Goal: Information Seeking & Learning: Learn about a topic

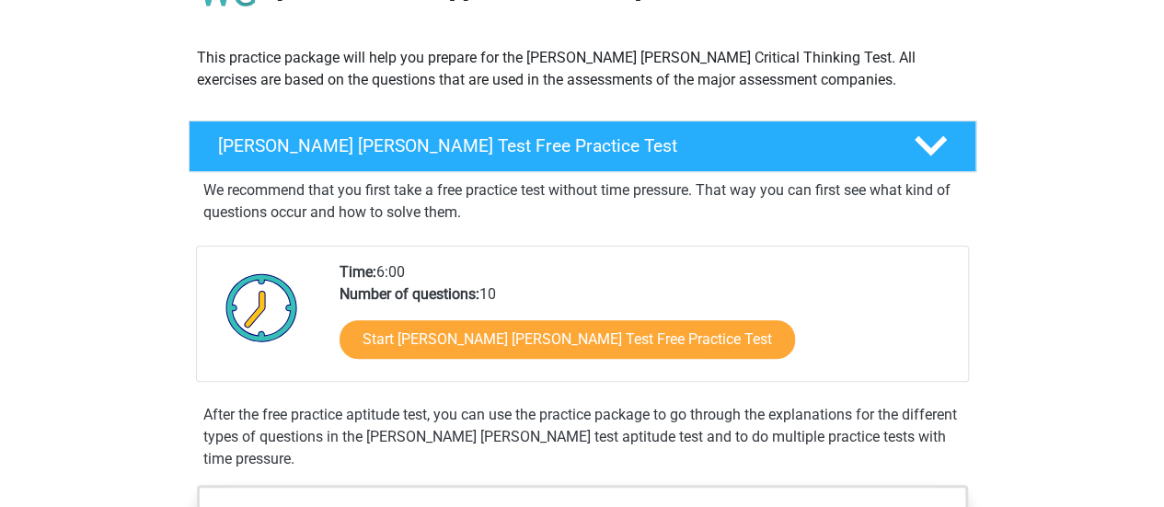
scroll to position [184, 0]
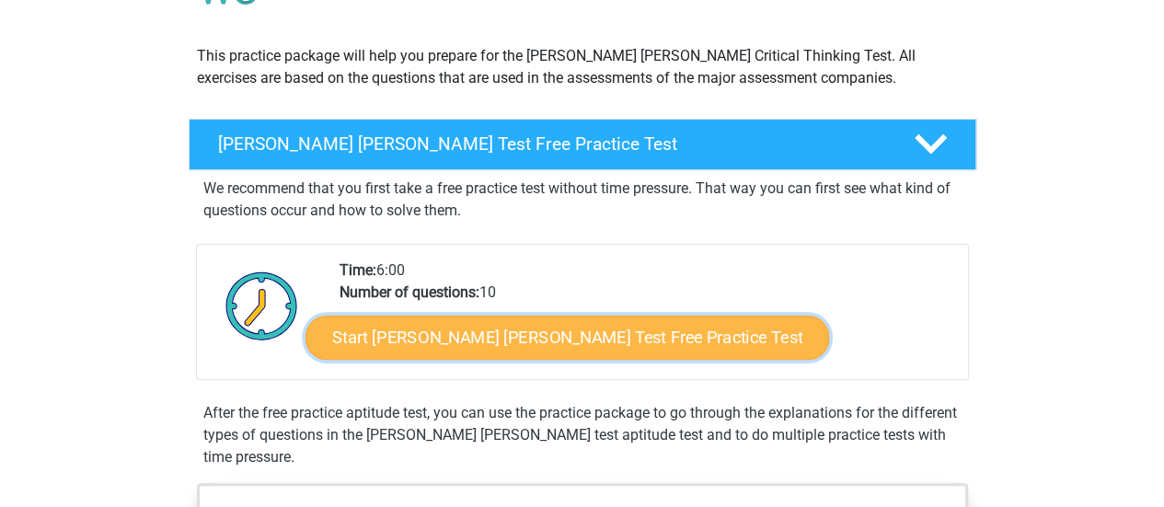
click at [535, 345] on link "Start Watson Glaser Test Free Practice Test" at bounding box center [567, 338] width 524 height 44
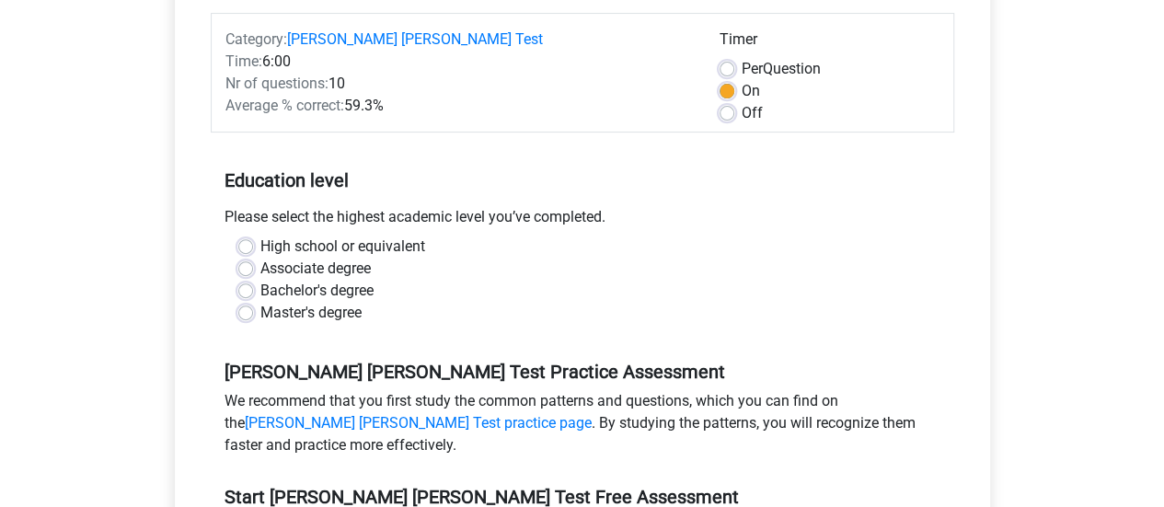
scroll to position [245, 0]
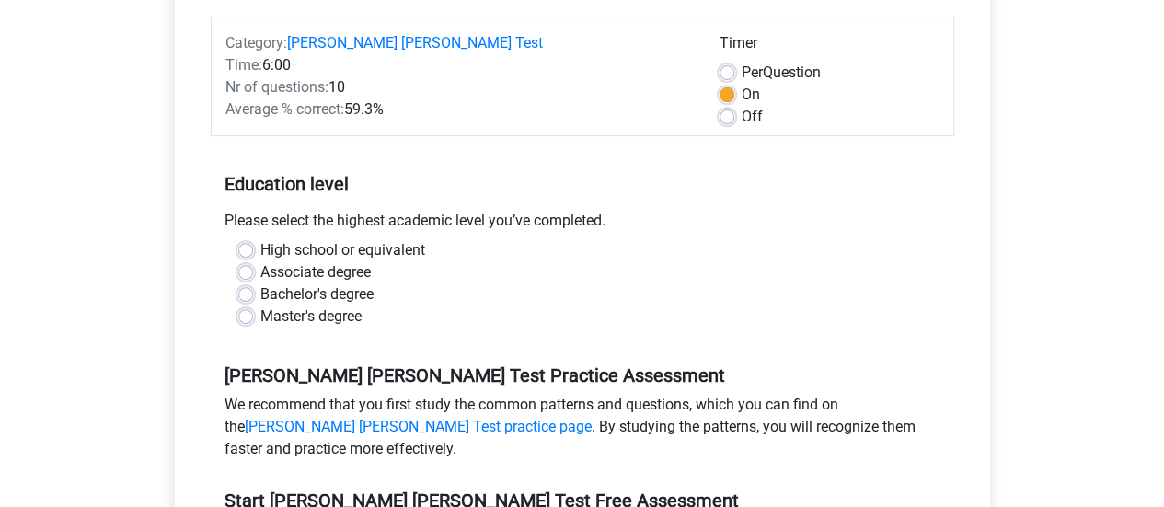
click at [374, 239] on label "High school or equivalent" at bounding box center [342, 250] width 165 height 22
click at [253, 239] on input "High school or equivalent" at bounding box center [245, 248] width 15 height 18
radio input "true"
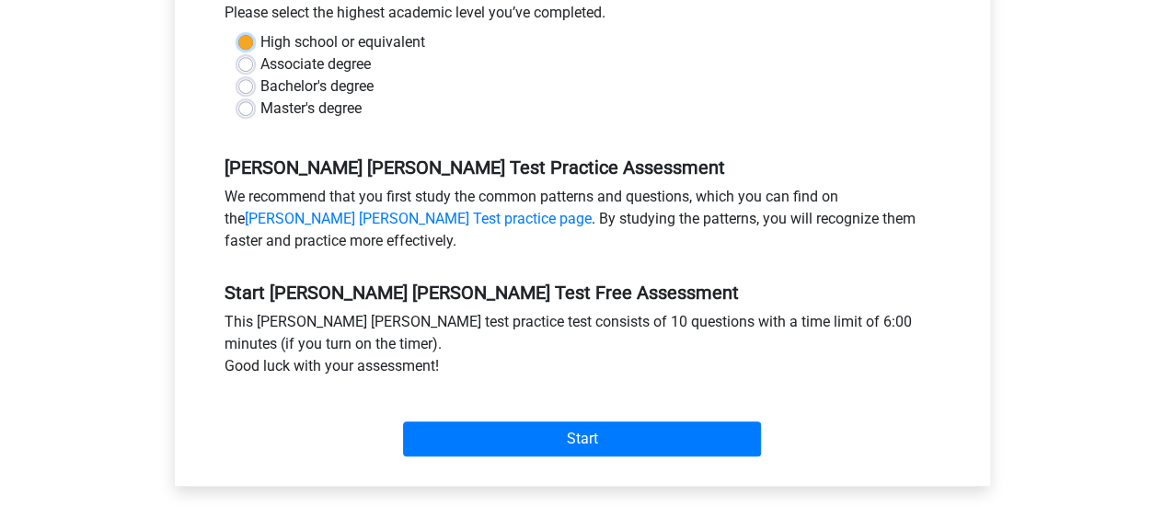
scroll to position [460, 0]
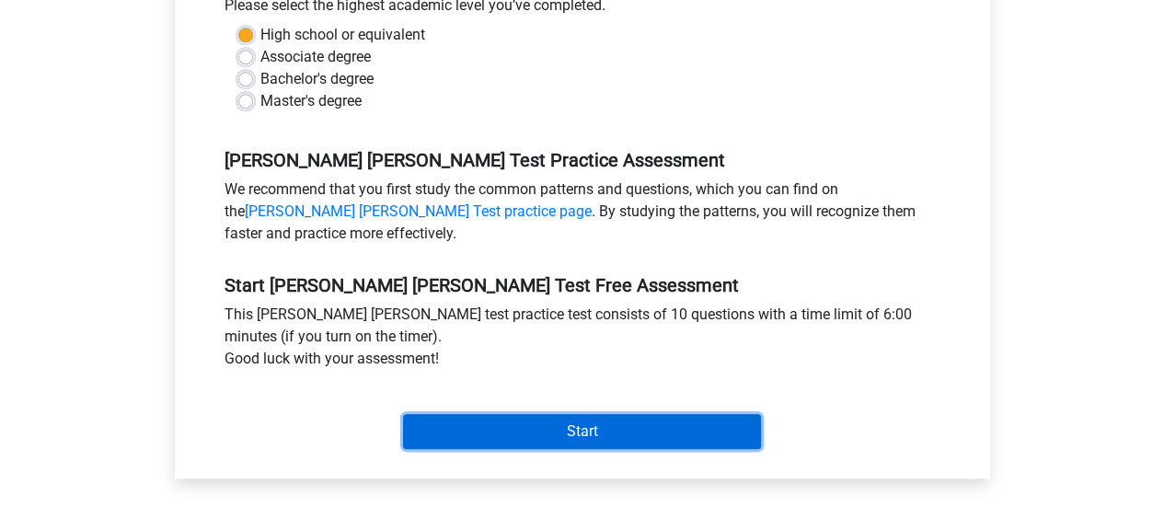
click at [670, 414] on input "Start" at bounding box center [582, 431] width 358 height 35
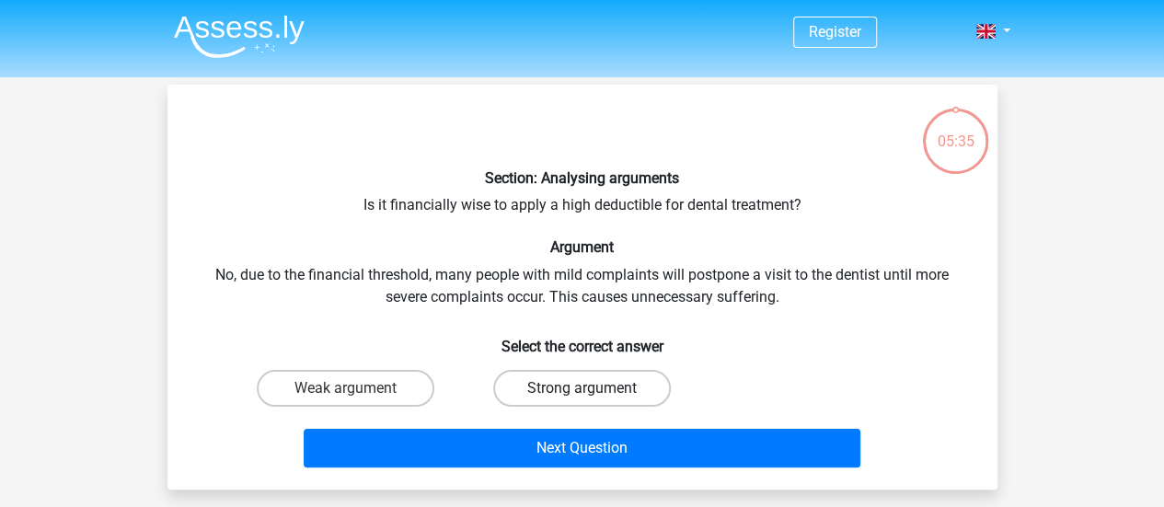
click at [563, 384] on label "Strong argument" at bounding box center [582, 388] width 178 height 37
click at [581, 388] on input "Strong argument" at bounding box center [587, 394] width 12 height 12
radio input "true"
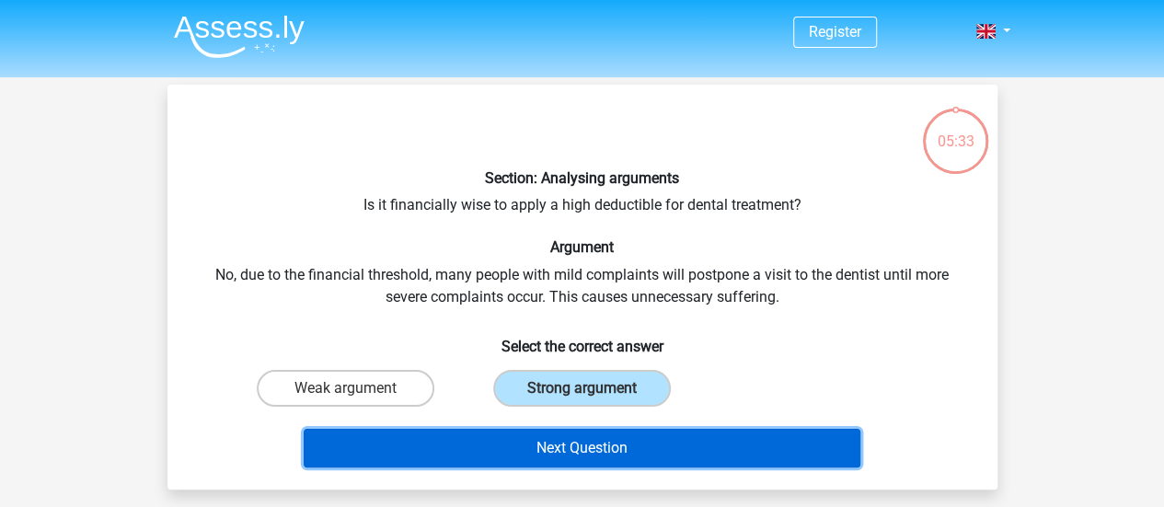
click at [587, 458] on button "Next Question" at bounding box center [582, 448] width 557 height 39
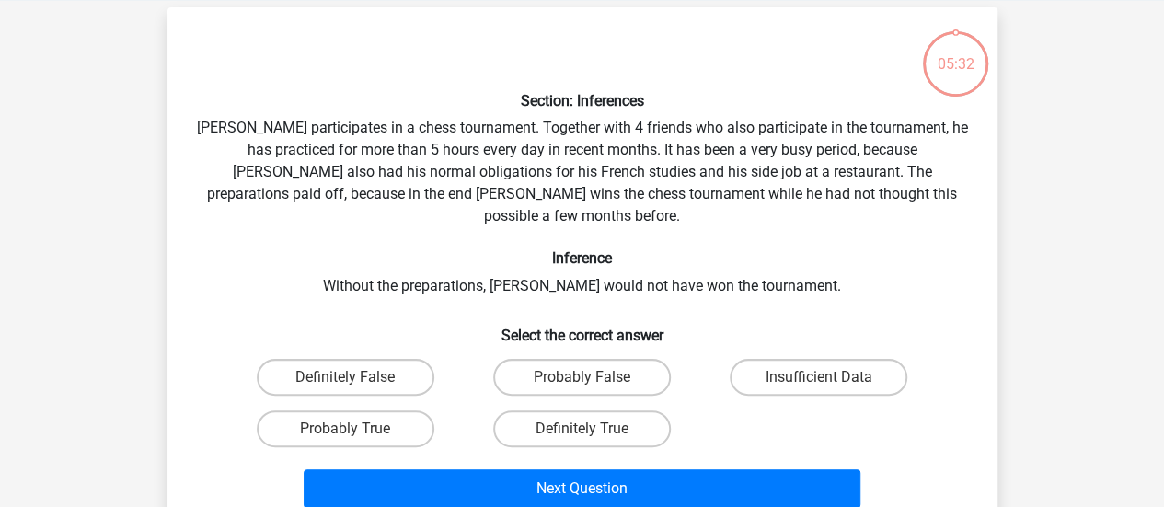
scroll to position [85, 0]
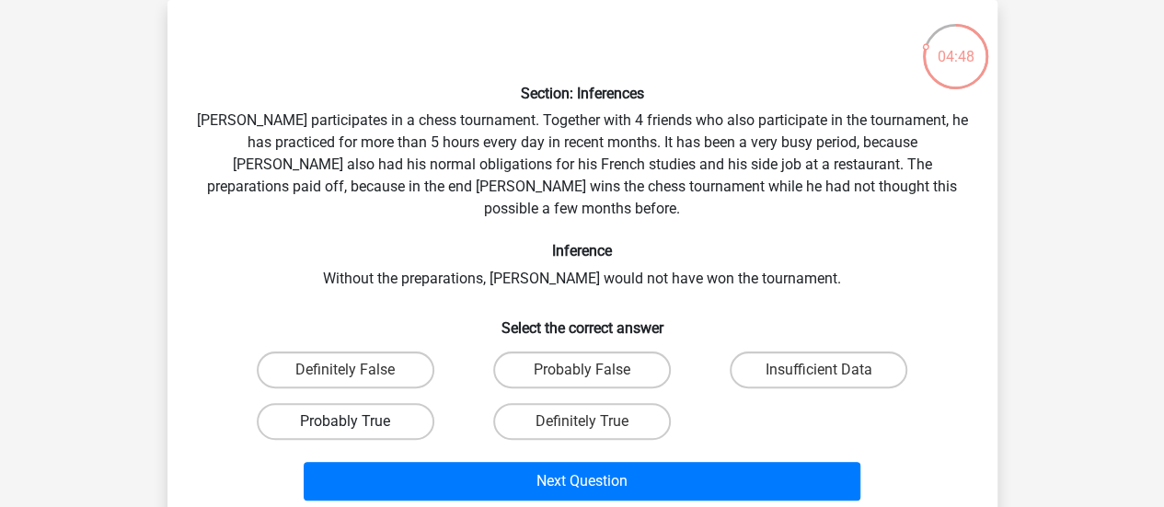
click at [379, 404] on label "Probably True" at bounding box center [346, 421] width 178 height 37
click at [357, 421] on input "Probably True" at bounding box center [351, 427] width 12 height 12
radio input "true"
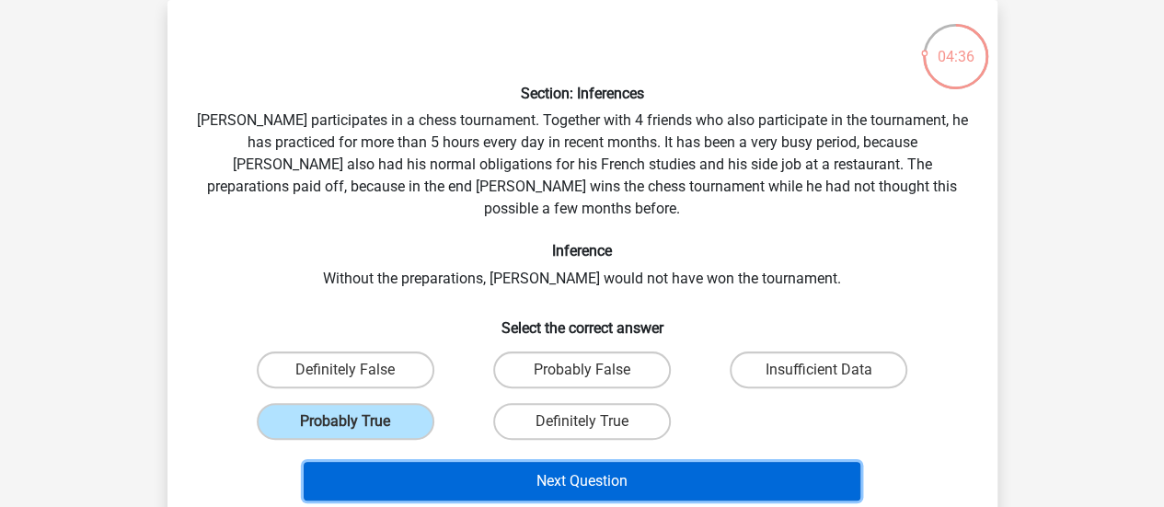
click at [525, 469] on button "Next Question" at bounding box center [582, 481] width 557 height 39
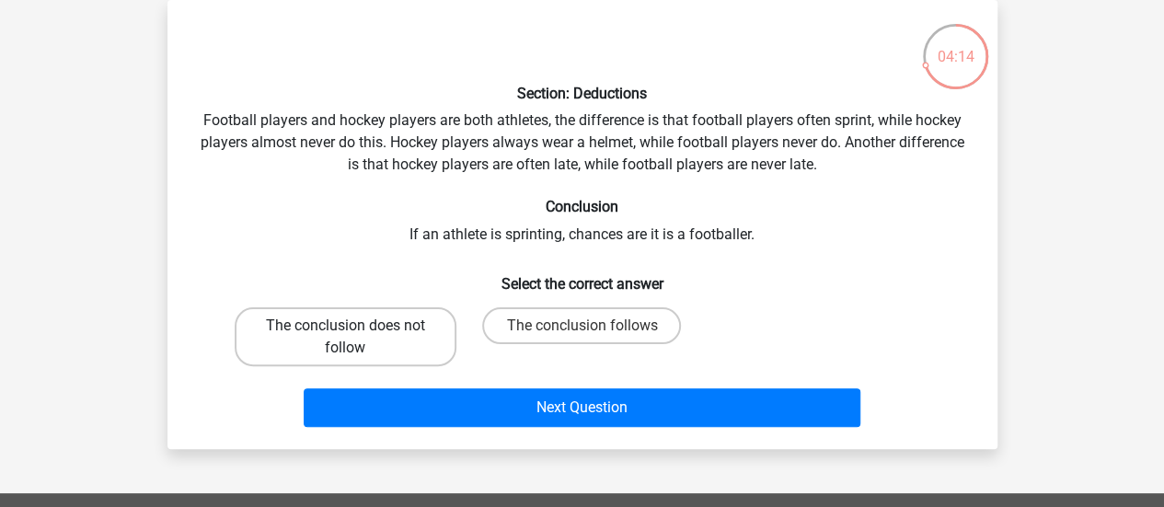
click at [389, 357] on label "The conclusion does not follow" at bounding box center [346, 336] width 222 height 59
click at [357, 338] on input "The conclusion does not follow" at bounding box center [351, 332] width 12 height 12
radio input "true"
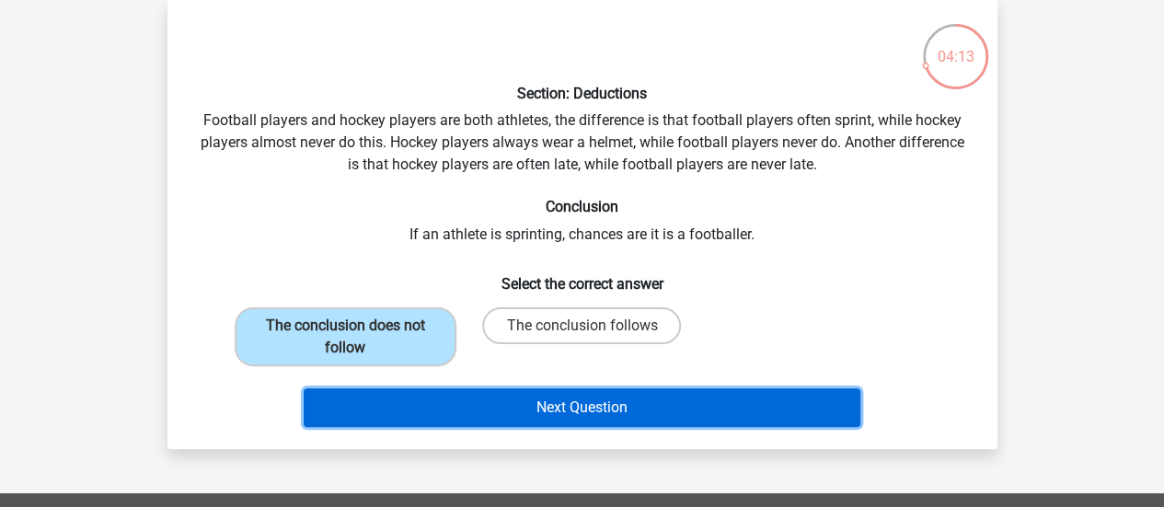
click at [418, 409] on button "Next Question" at bounding box center [582, 407] width 557 height 39
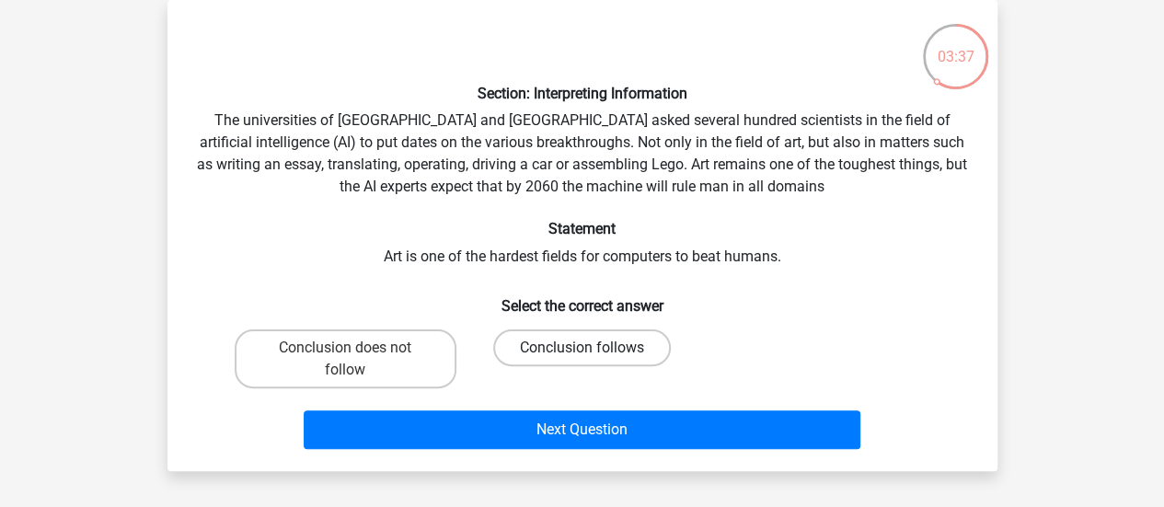
click at [557, 341] on label "Conclusion follows" at bounding box center [582, 347] width 178 height 37
click at [581, 348] on input "Conclusion follows" at bounding box center [587, 354] width 12 height 12
radio input "true"
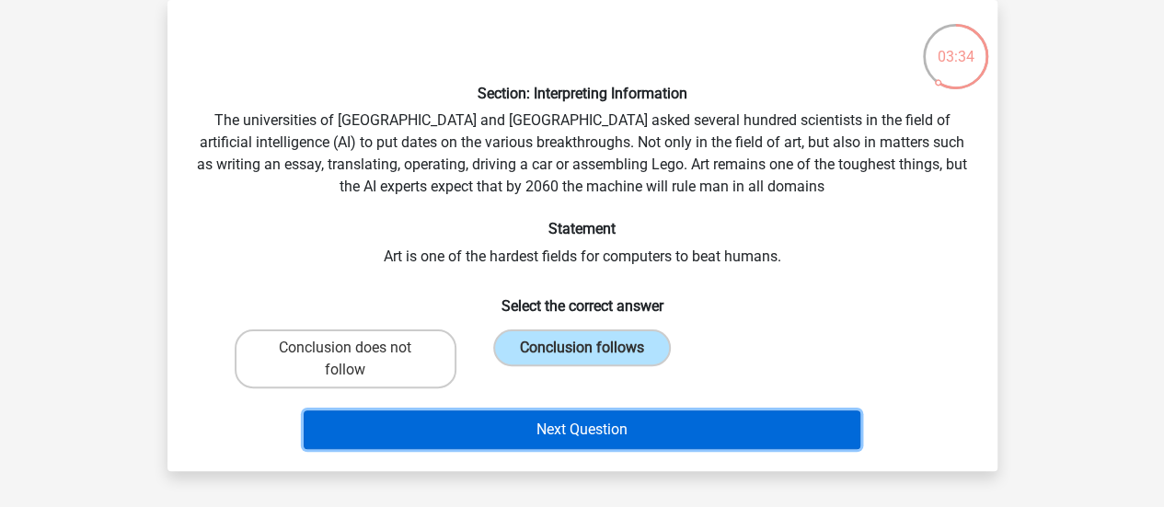
click at [583, 426] on button "Next Question" at bounding box center [582, 429] width 557 height 39
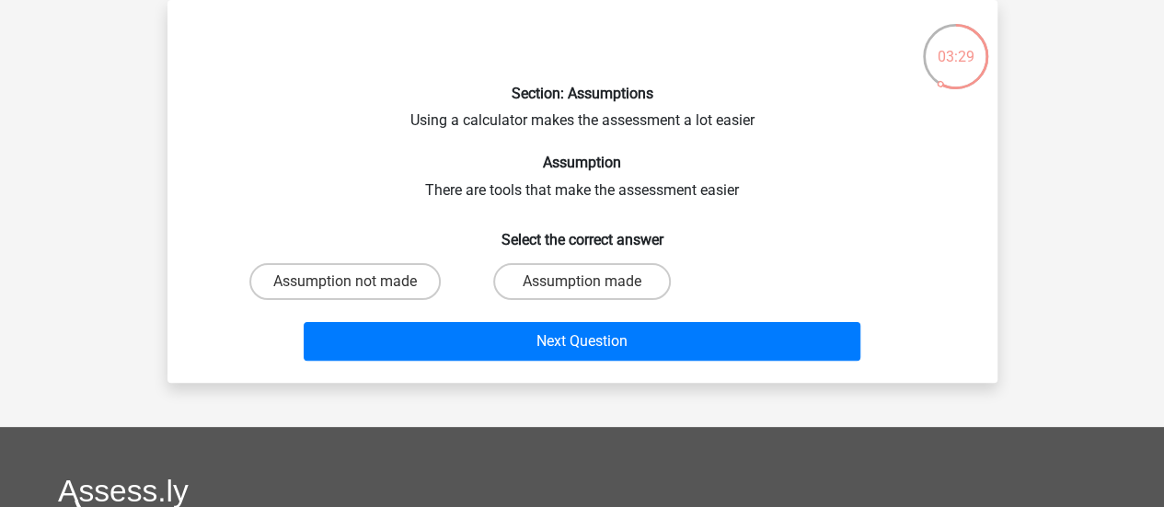
scroll to position [0, 0]
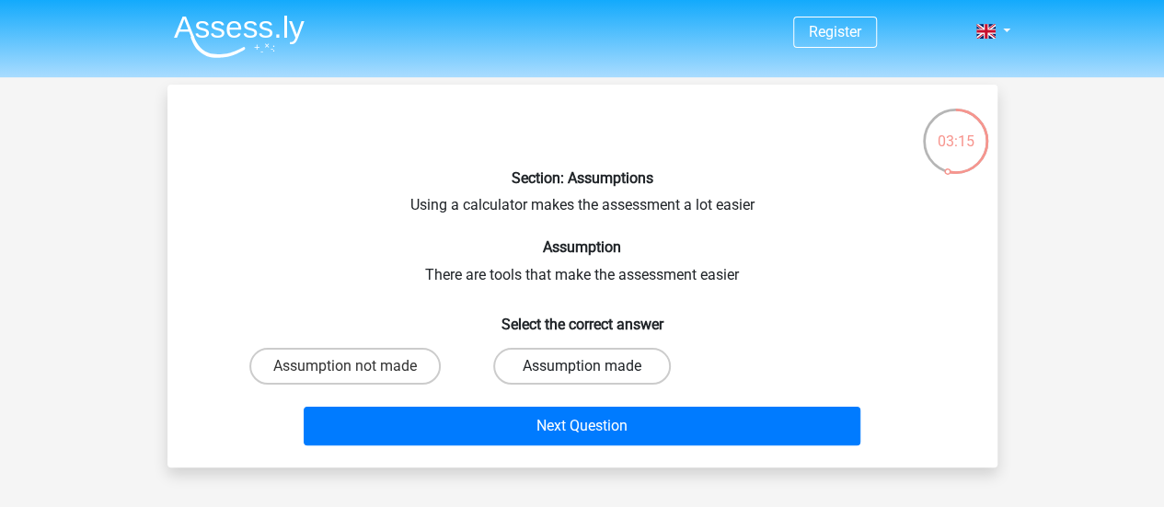
click at [526, 353] on label "Assumption made" at bounding box center [582, 366] width 178 height 37
click at [581, 366] on input "Assumption made" at bounding box center [587, 372] width 12 height 12
radio input "true"
click at [415, 357] on label "Assumption not made" at bounding box center [344, 366] width 191 height 37
click at [357, 366] on input "Assumption not made" at bounding box center [351, 372] width 12 height 12
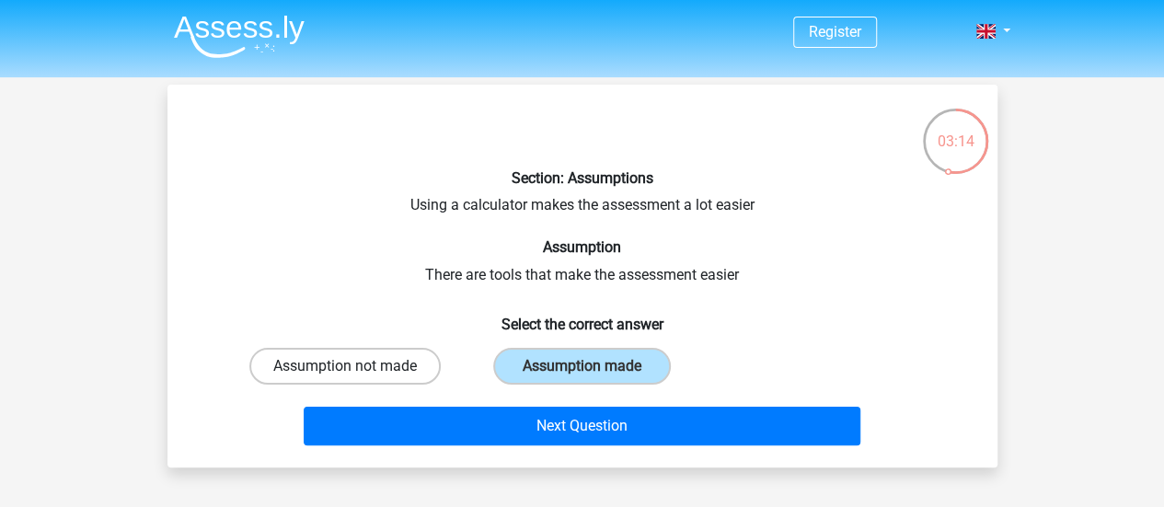
radio input "true"
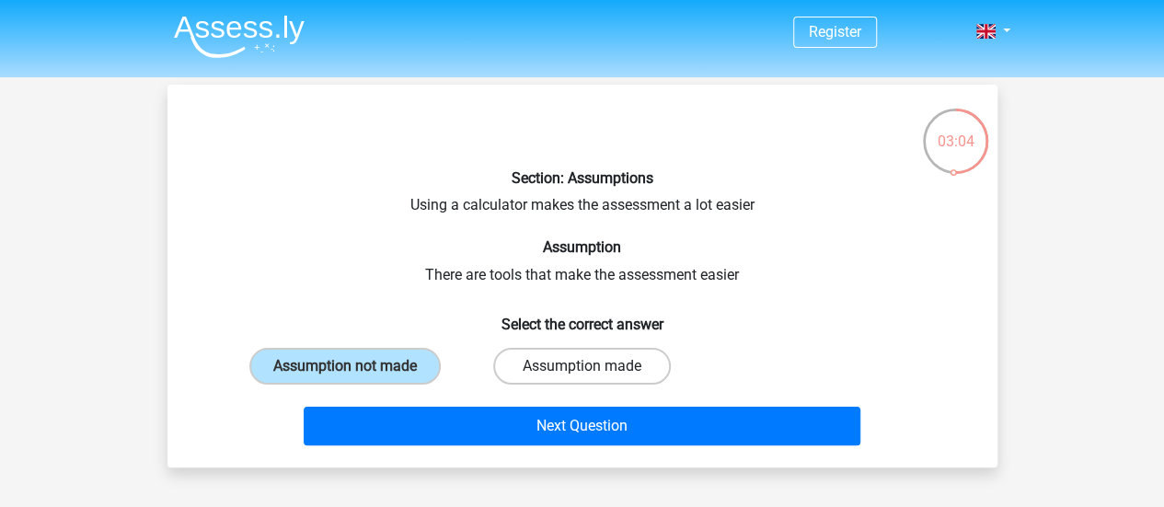
click at [513, 363] on label "Assumption made" at bounding box center [582, 366] width 178 height 37
click at [581, 366] on input "Assumption made" at bounding box center [587, 372] width 12 height 12
radio input "true"
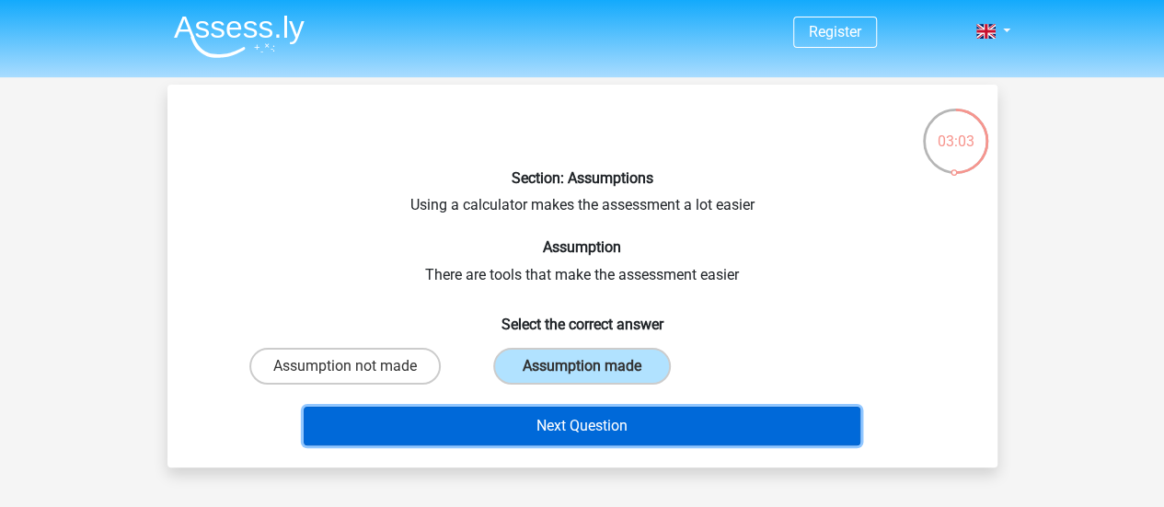
click at [515, 411] on button "Next Question" at bounding box center [582, 426] width 557 height 39
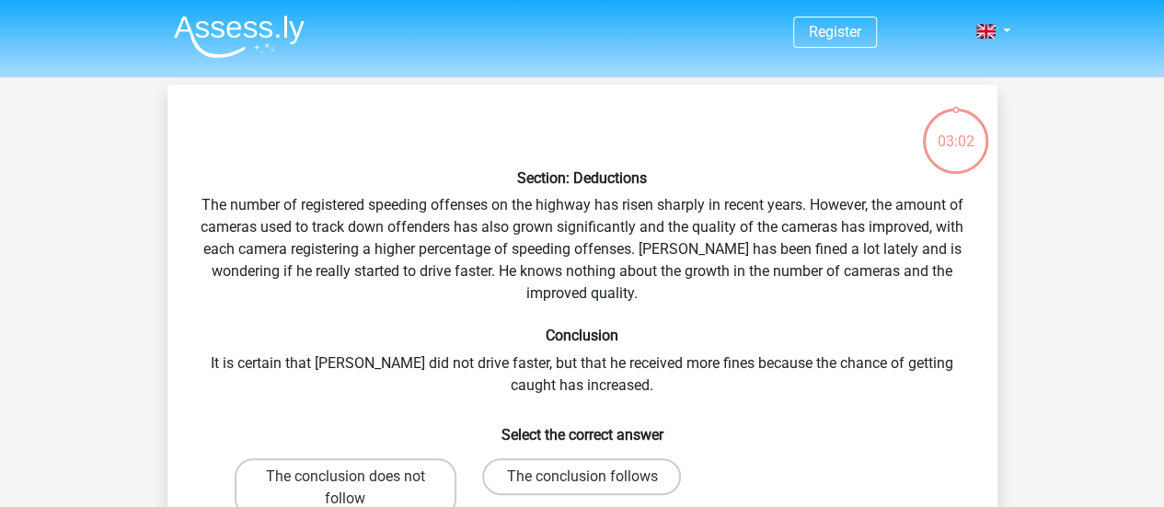
scroll to position [85, 0]
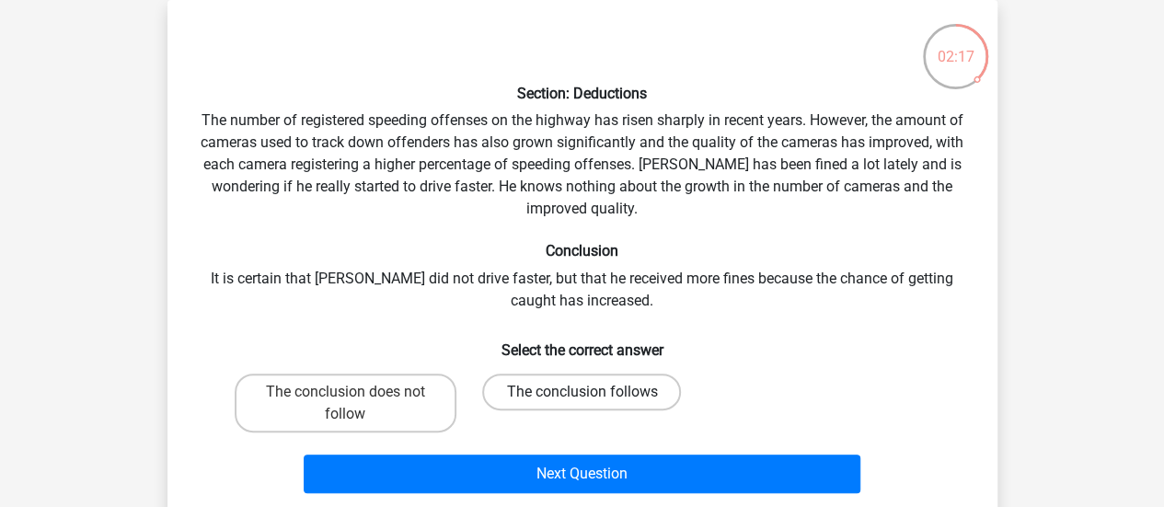
click at [569, 391] on label "The conclusion follows" at bounding box center [581, 392] width 199 height 37
click at [581, 392] on input "The conclusion follows" at bounding box center [587, 398] width 12 height 12
radio input "true"
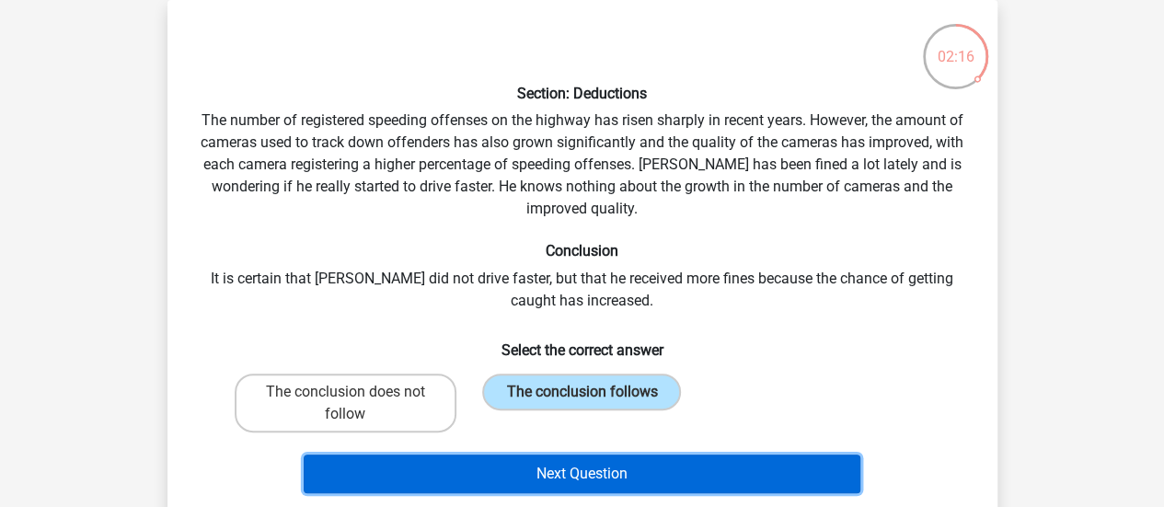
click at [581, 482] on button "Next Question" at bounding box center [582, 474] width 557 height 39
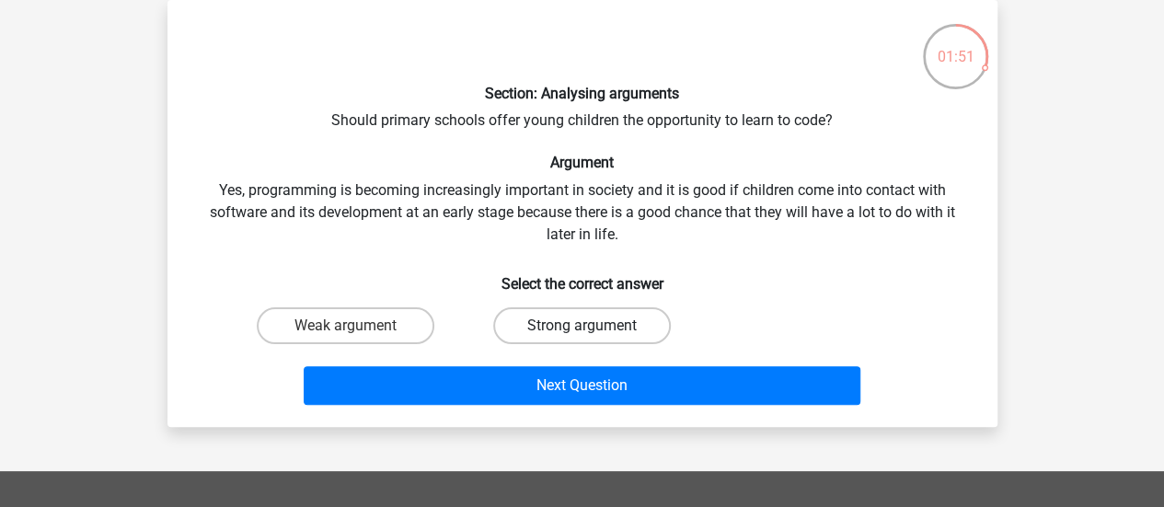
click at [570, 320] on label "Strong argument" at bounding box center [582, 325] width 178 height 37
click at [581, 326] on input "Strong argument" at bounding box center [587, 332] width 12 height 12
radio input "true"
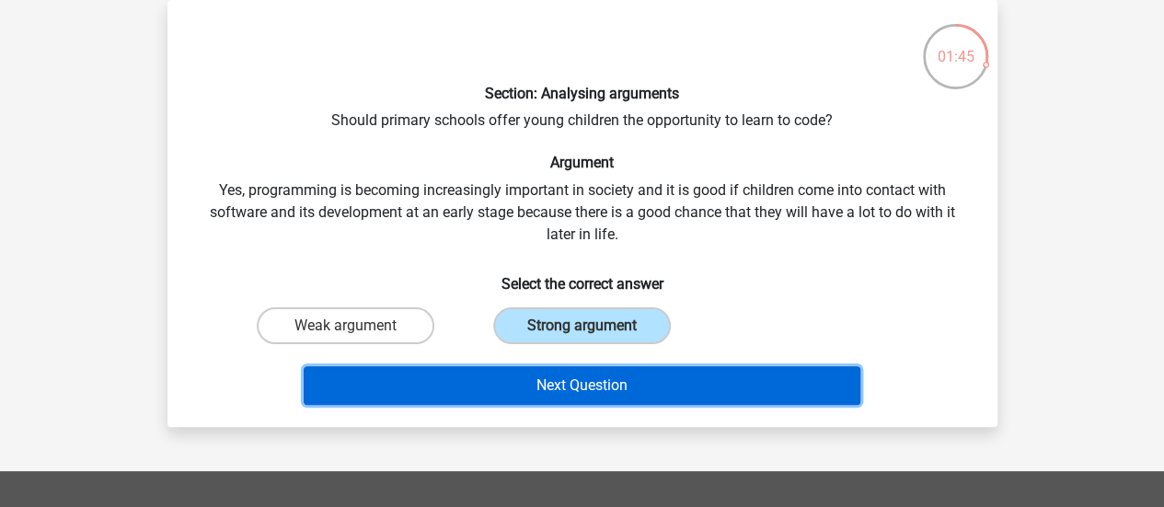
click at [580, 383] on button "Next Question" at bounding box center [582, 385] width 557 height 39
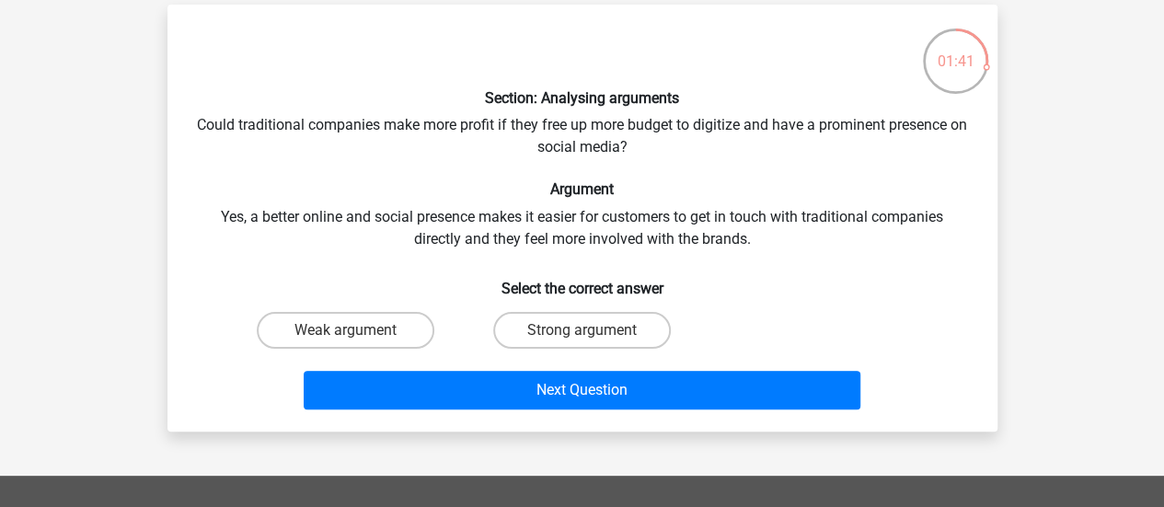
scroll to position [68, 0]
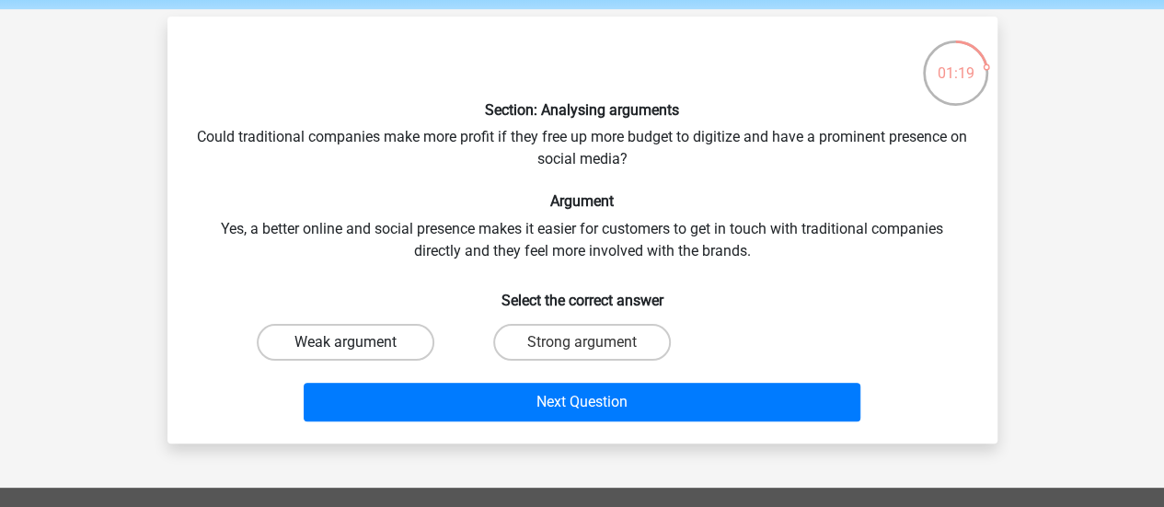
click at [388, 340] on label "Weak argument" at bounding box center [346, 342] width 178 height 37
click at [357, 342] on input "Weak argument" at bounding box center [351, 348] width 12 height 12
radio input "true"
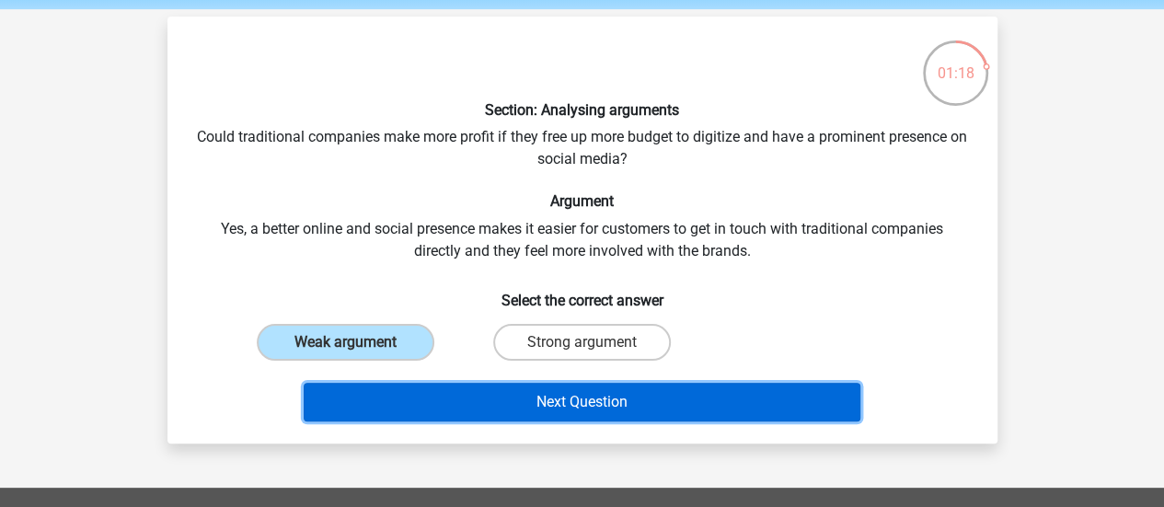
click at [411, 391] on button "Next Question" at bounding box center [582, 402] width 557 height 39
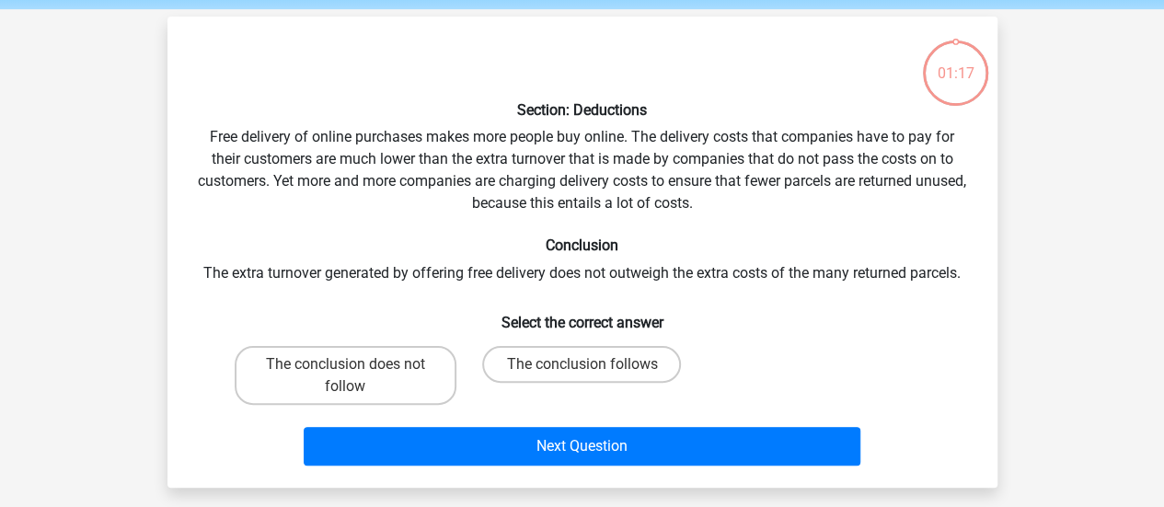
scroll to position [85, 0]
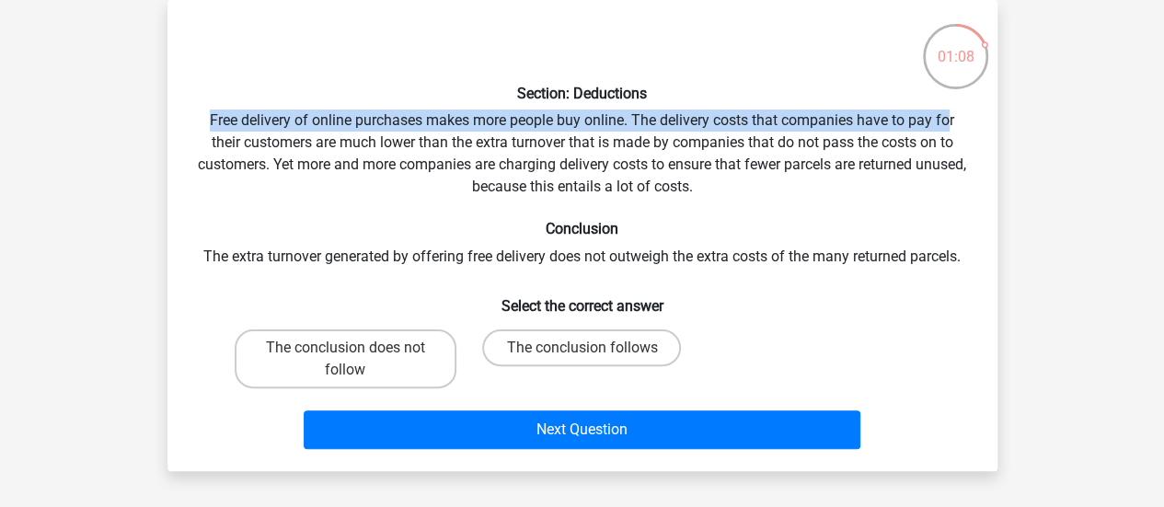
drag, startPoint x: 195, startPoint y: 119, endPoint x: 962, endPoint y: 126, distance: 767.4
click at [962, 126] on div "Section: Deductions Free delivery of online purchases makes more people buy onl…" at bounding box center [582, 236] width 815 height 442
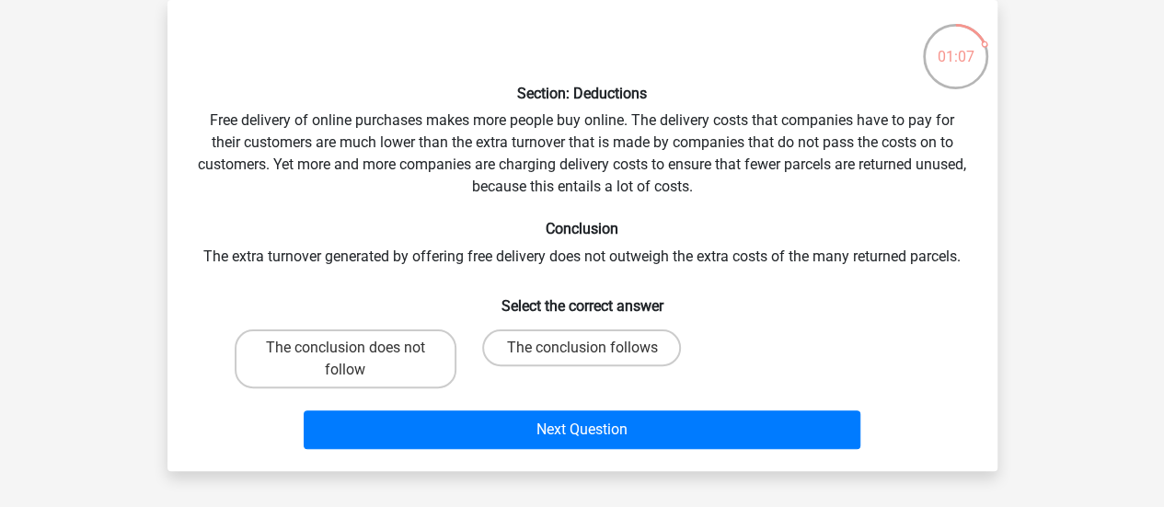
click at [964, 141] on div "Section: Deductions Free delivery of online purchases makes more people buy onl…" at bounding box center [582, 236] width 815 height 442
click at [578, 349] on label "The conclusion follows" at bounding box center [581, 347] width 199 height 37
click at [581, 349] on input "The conclusion follows" at bounding box center [587, 354] width 12 height 12
radio input "true"
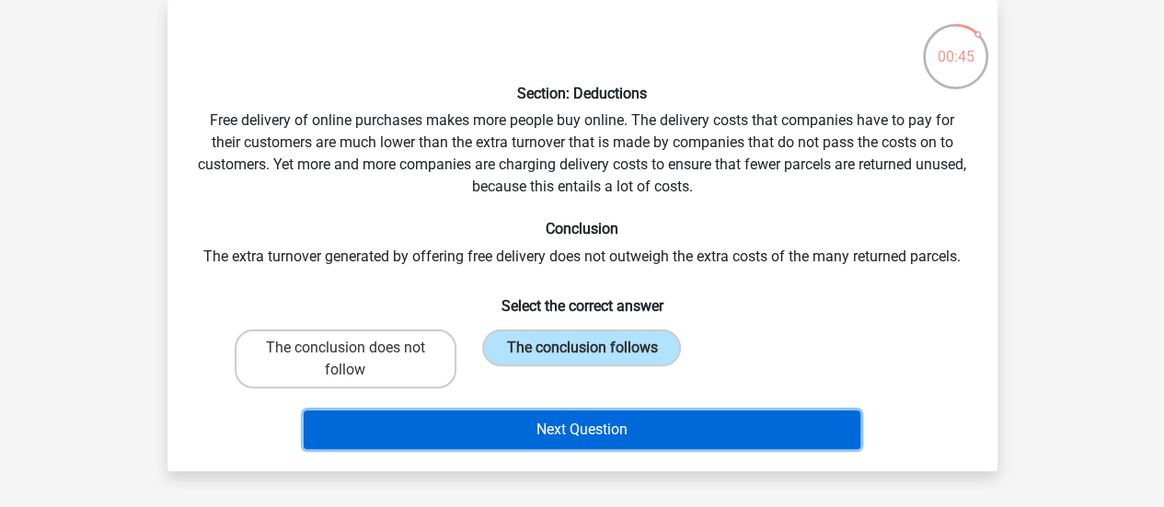
click at [575, 413] on button "Next Question" at bounding box center [582, 429] width 557 height 39
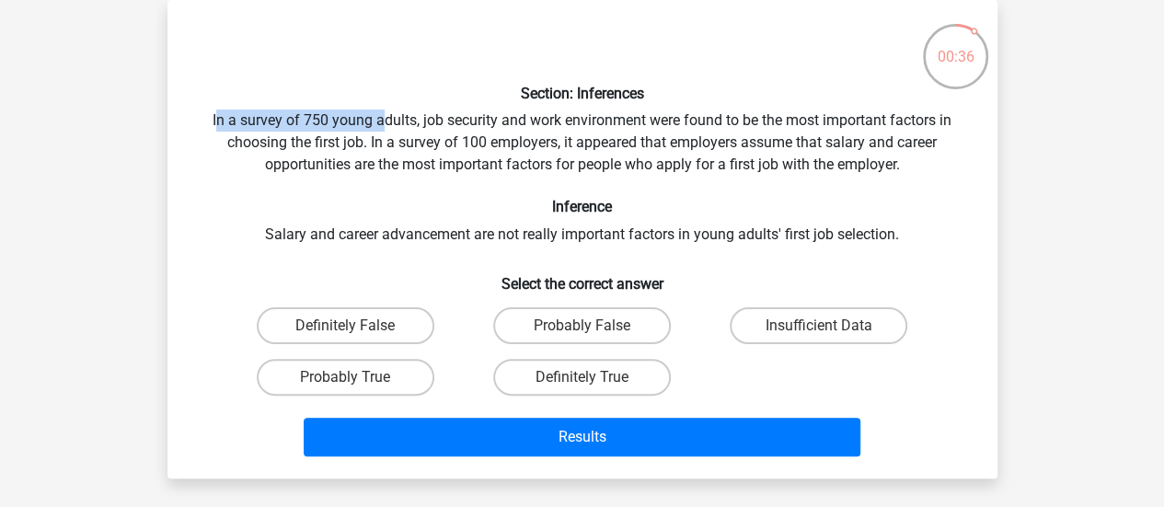
drag, startPoint x: 213, startPoint y: 122, endPoint x: 375, endPoint y: 132, distance: 162.2
click at [375, 132] on div "Section: Inferences In a survey of 750 young adults, job security and work envi…" at bounding box center [582, 239] width 815 height 449
click at [857, 216] on div "Section: Inferences In a survey of 750 young adults, job security and work envi…" at bounding box center [582, 239] width 815 height 449
click at [370, 376] on label "Probably True" at bounding box center [346, 377] width 178 height 37
click at [357, 377] on input "Probably True" at bounding box center [351, 383] width 12 height 12
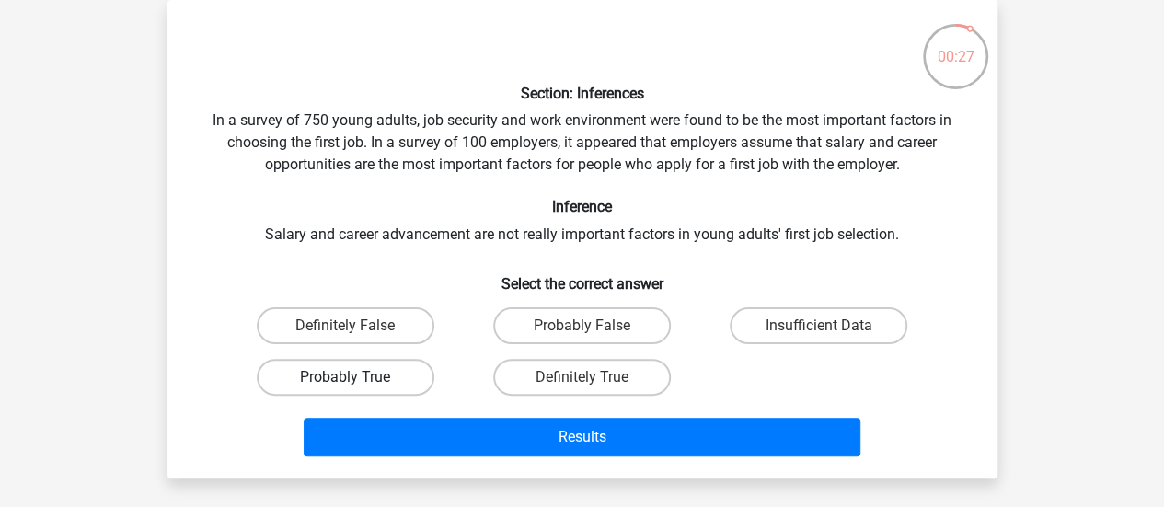
radio input "true"
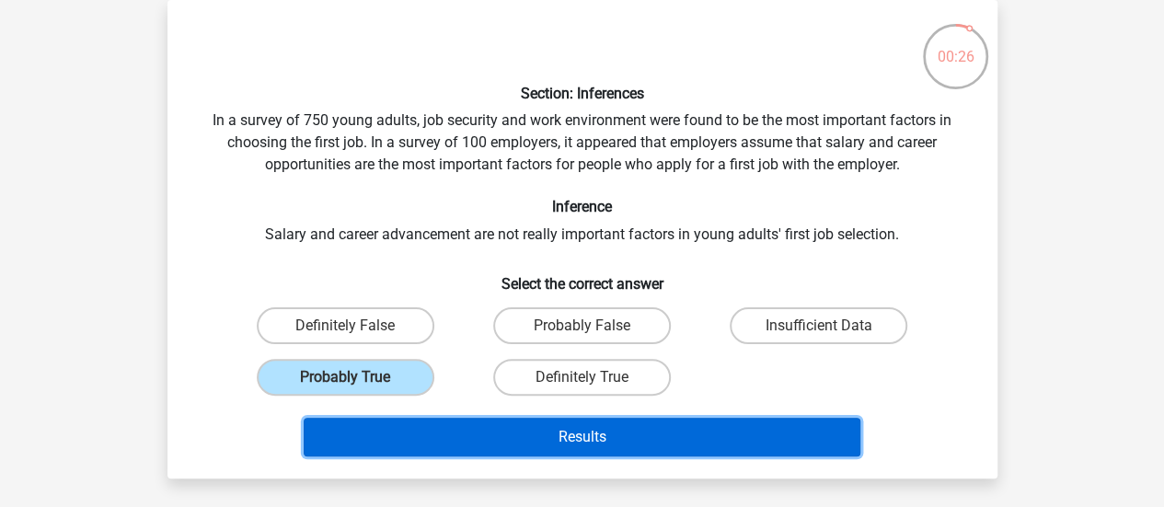
click at [389, 454] on button "Results" at bounding box center [582, 437] width 557 height 39
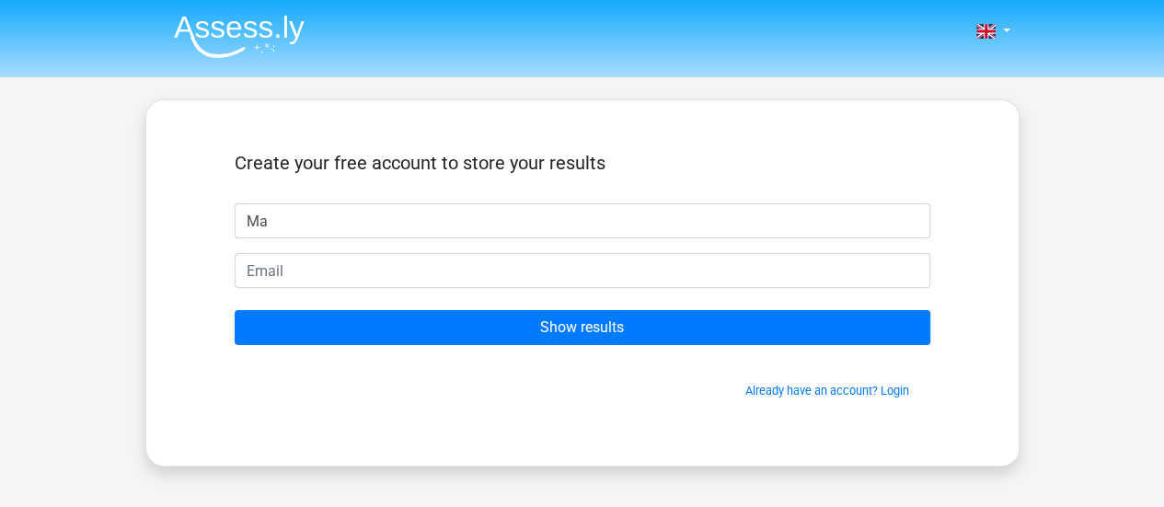
type input "M"
type input "Mark"
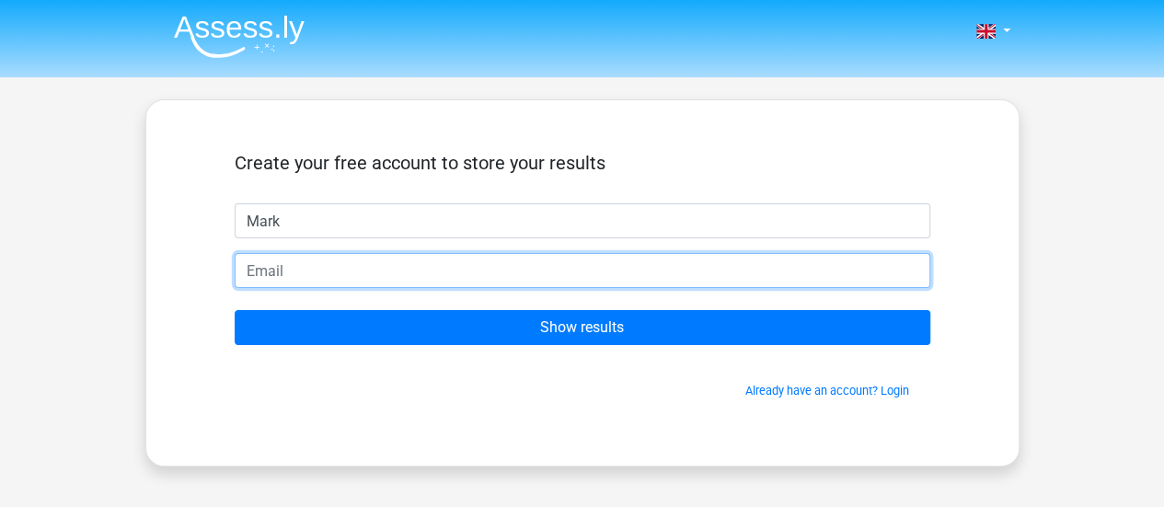
click at [342, 279] on input "email" at bounding box center [583, 270] width 696 height 35
type input "ubanimark47@gmail.com"
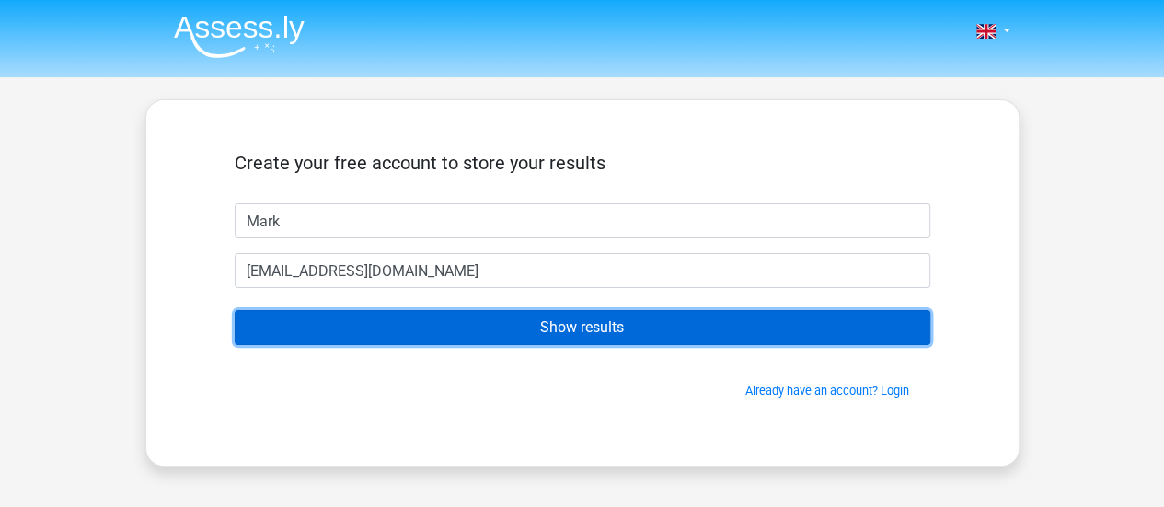
click at [363, 325] on input "Show results" at bounding box center [583, 327] width 696 height 35
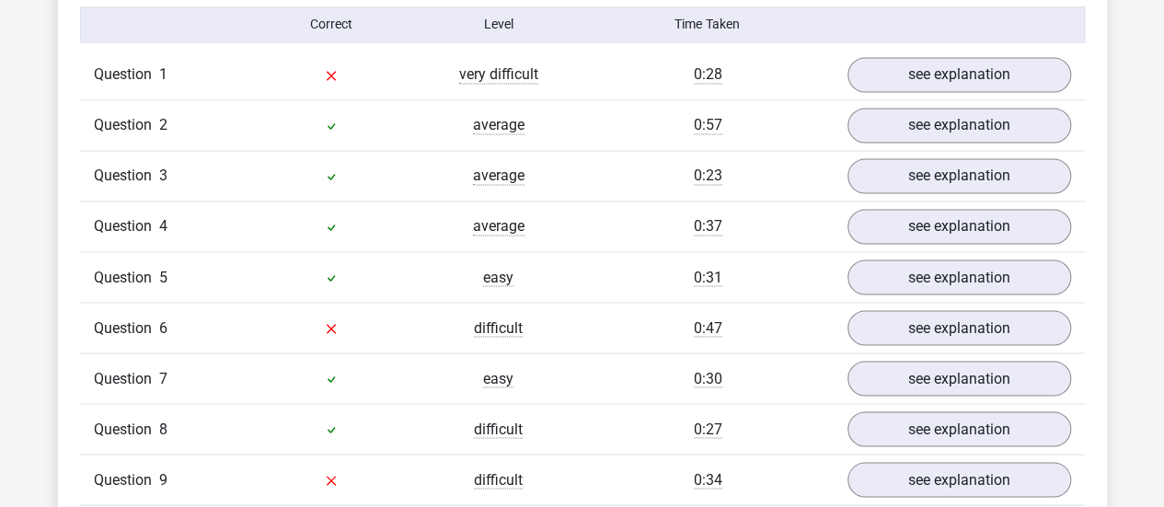
scroll to position [1472, 0]
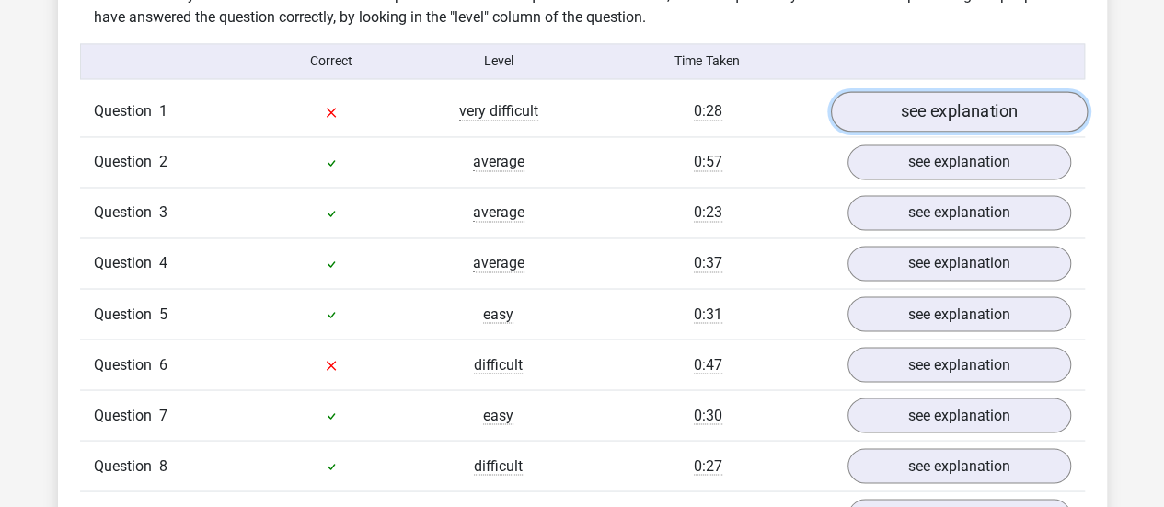
click at [1054, 91] on link "see explanation" at bounding box center [958, 111] width 257 height 40
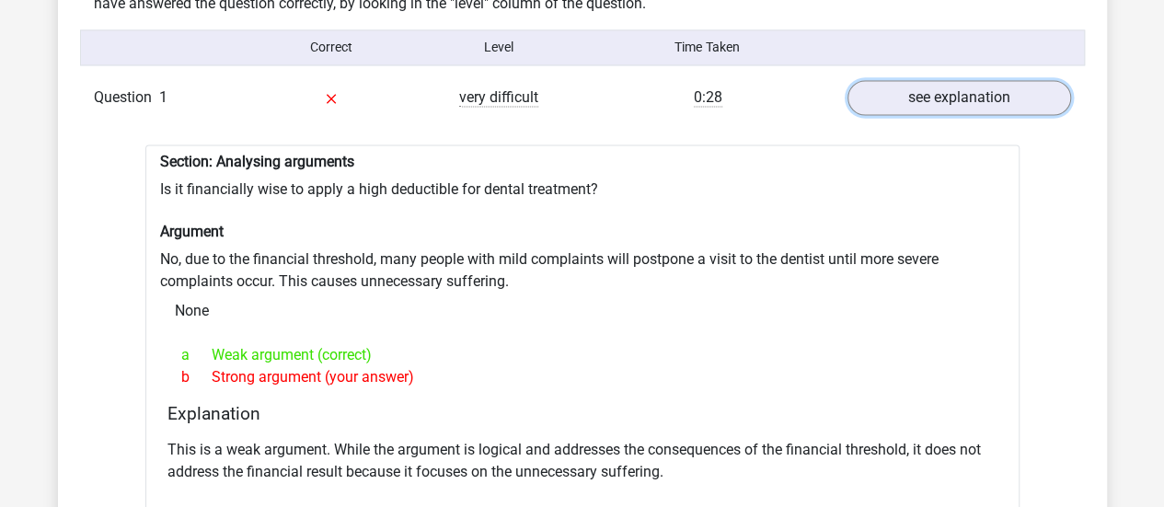
scroll to position [1492, 0]
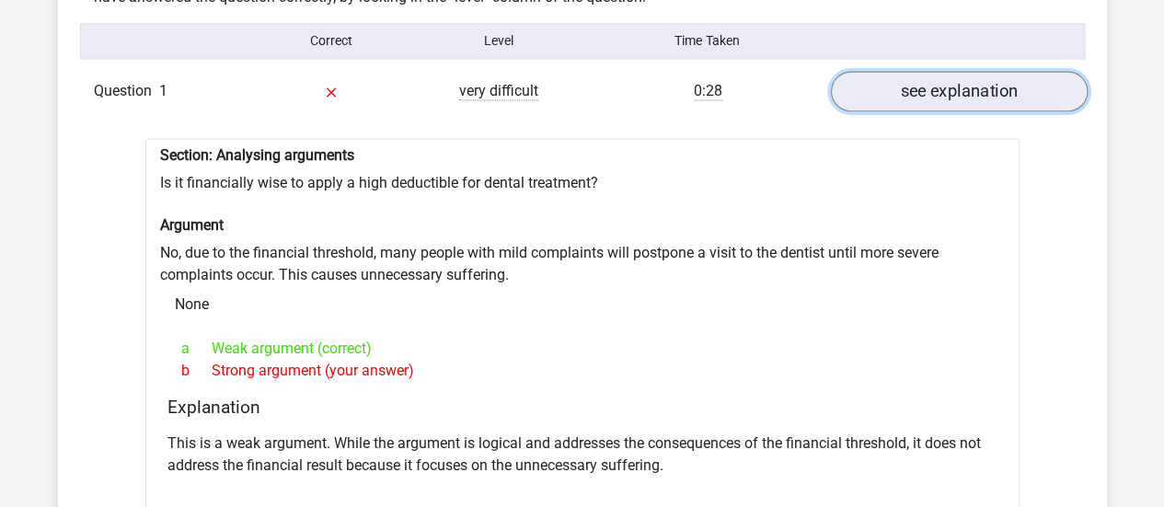
click at [957, 89] on link "see explanation" at bounding box center [958, 91] width 257 height 40
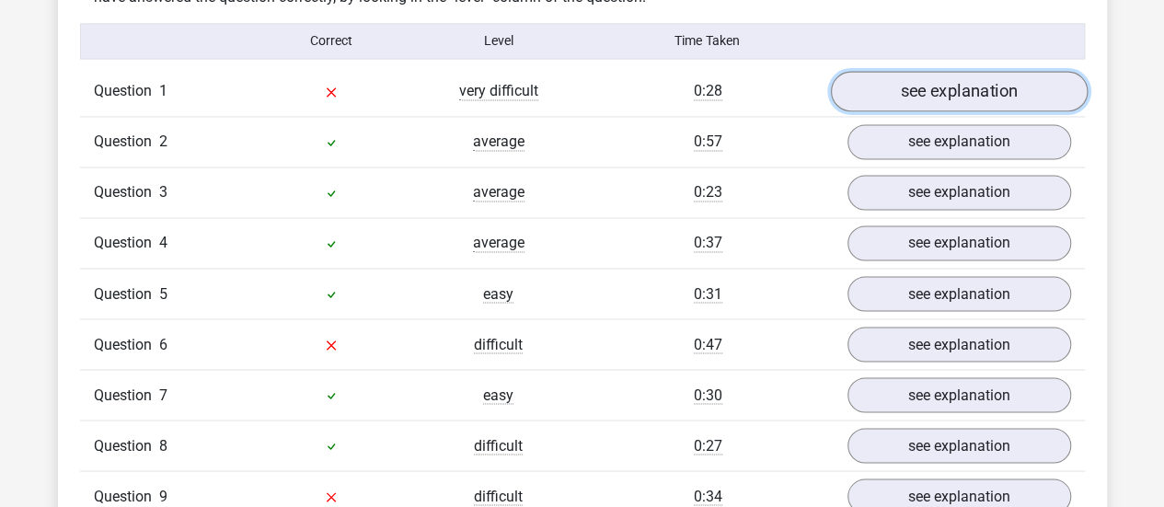
click at [987, 72] on link "see explanation" at bounding box center [958, 91] width 257 height 40
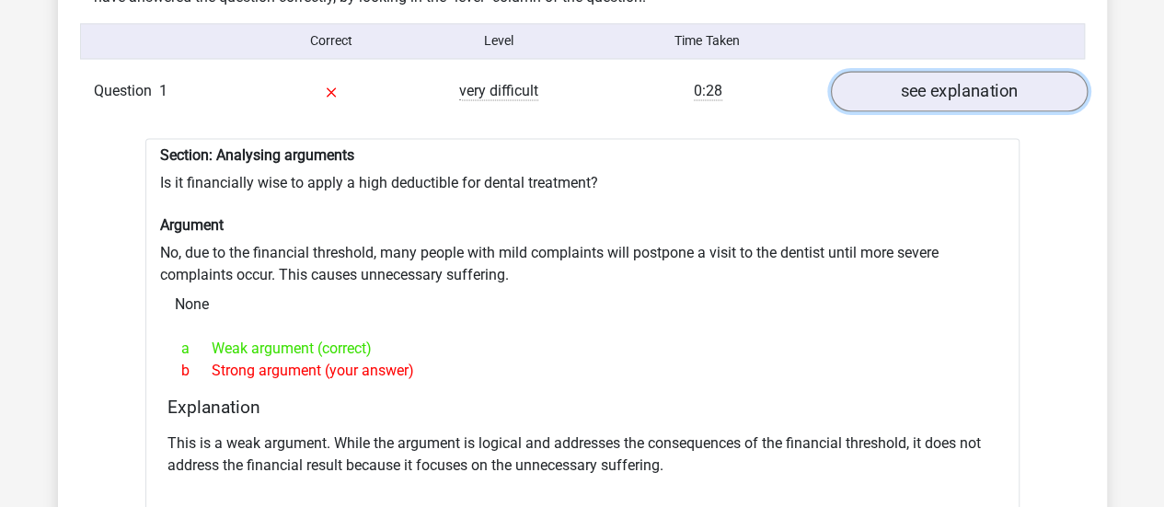
click at [986, 78] on link "see explanation" at bounding box center [958, 91] width 257 height 40
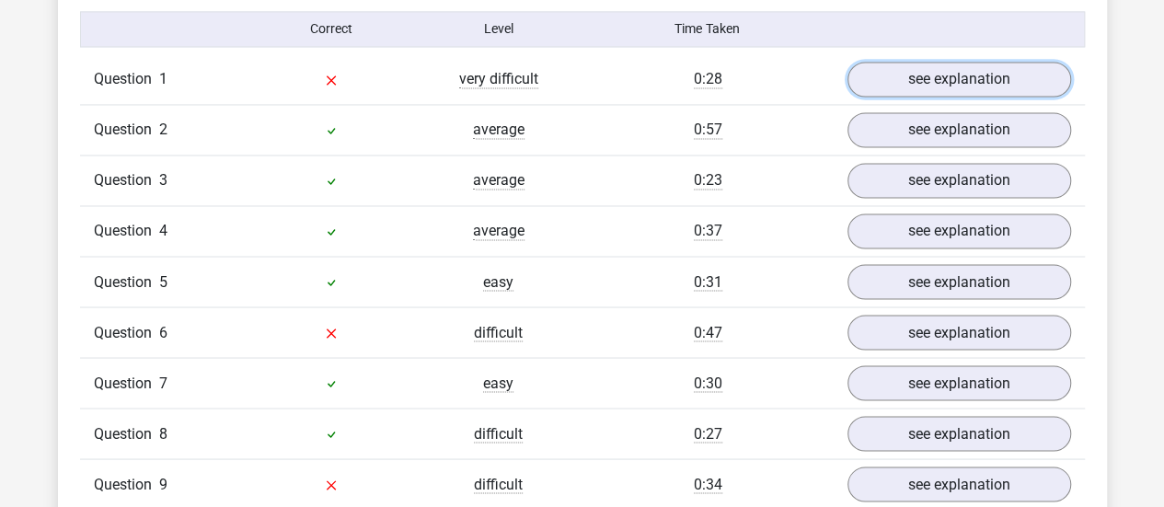
scroll to position [1514, 0]
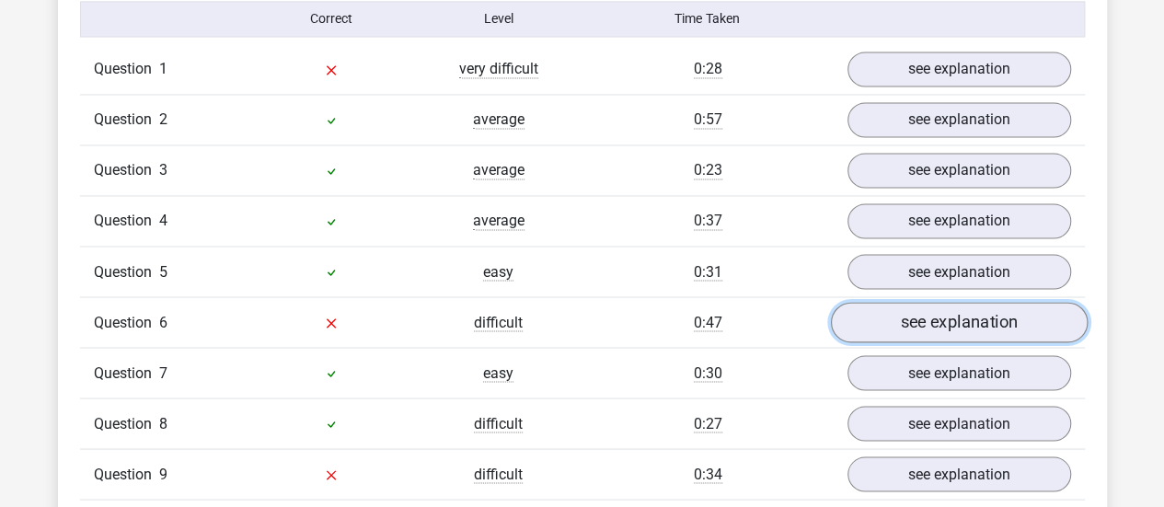
click at [951, 303] on link "see explanation" at bounding box center [958, 322] width 257 height 40
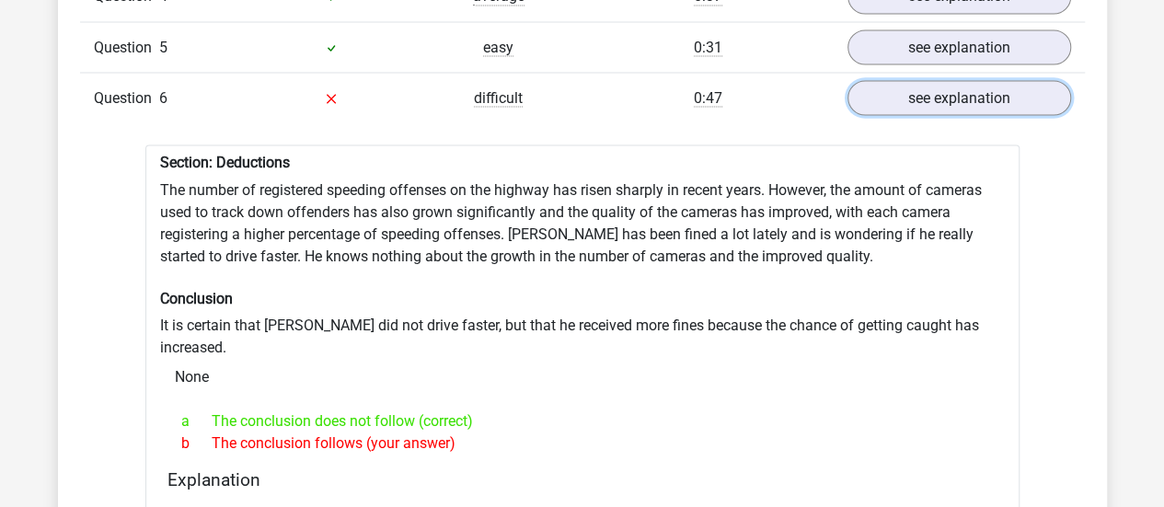
scroll to position [1744, 0]
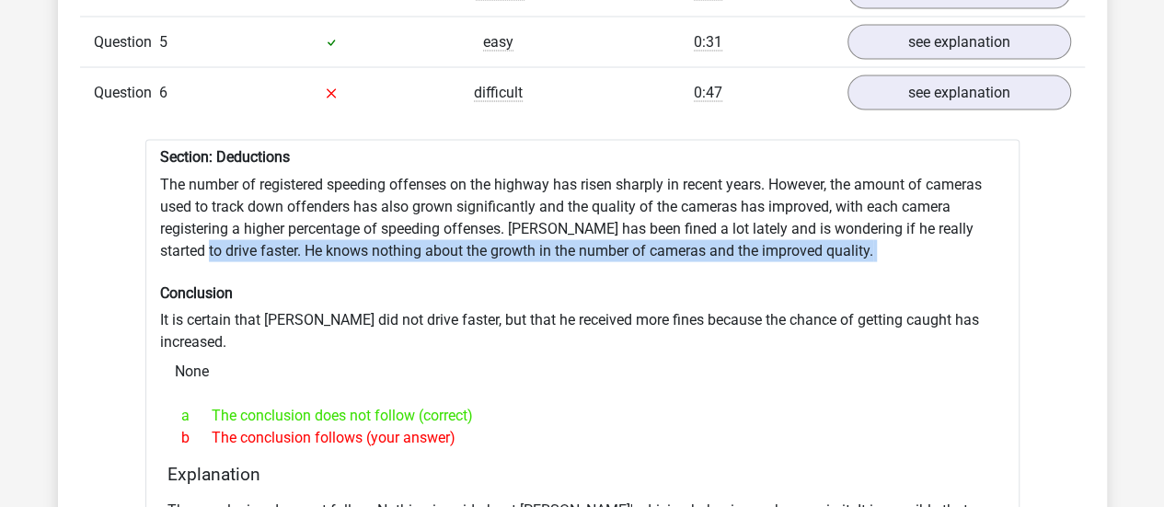
drag, startPoint x: 1163, startPoint y: 204, endPoint x: 1177, endPoint y: 255, distance: 52.5
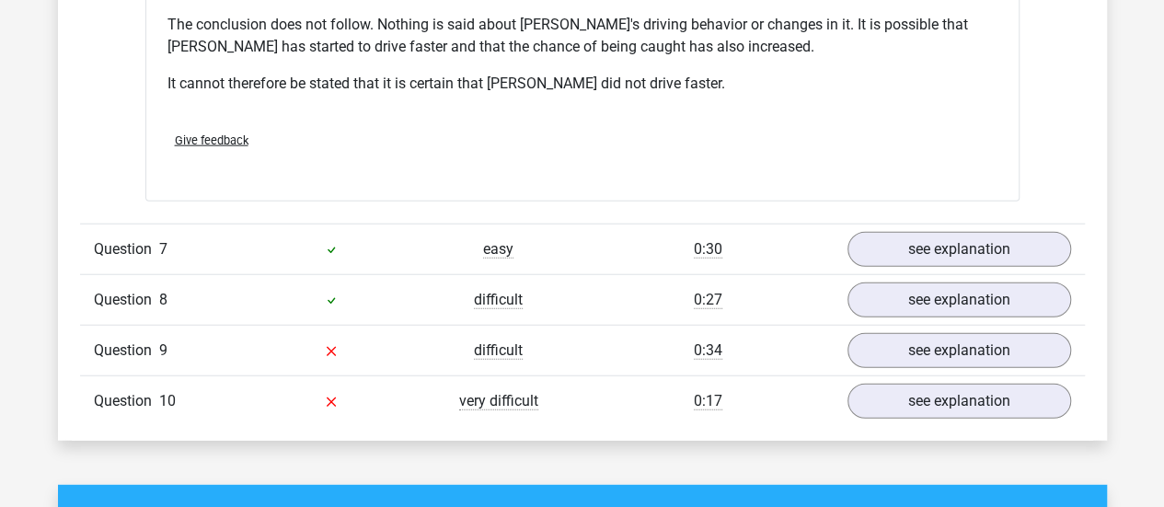
scroll to position [2235, 0]
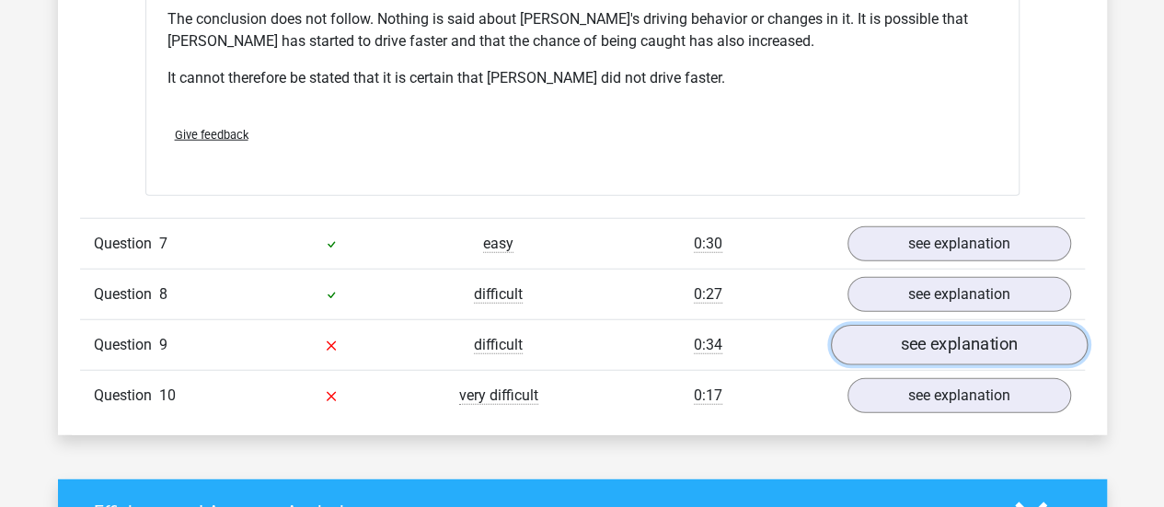
click at [1021, 325] on link "see explanation" at bounding box center [958, 345] width 257 height 40
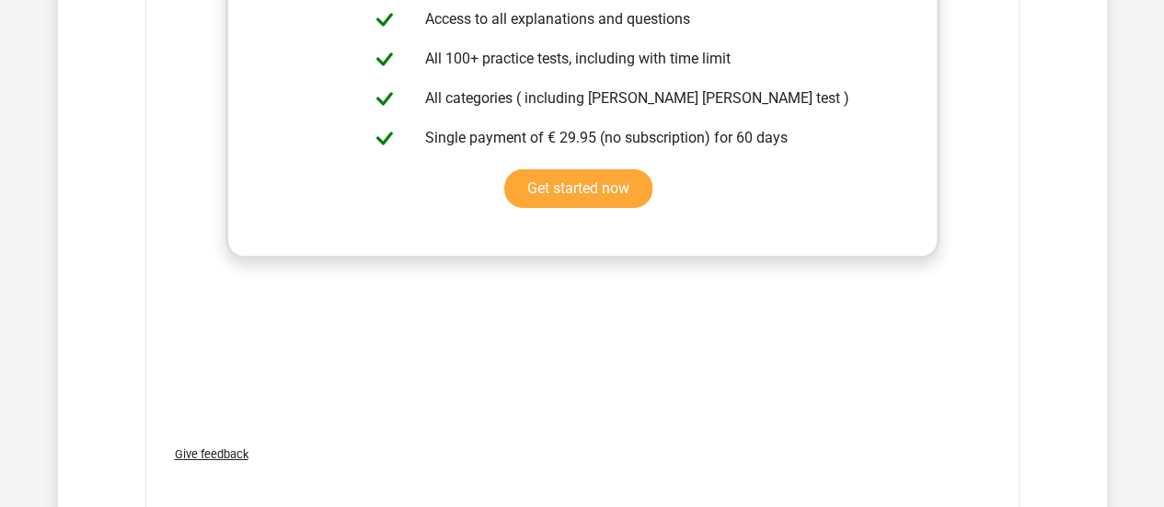
scroll to position [3148, 0]
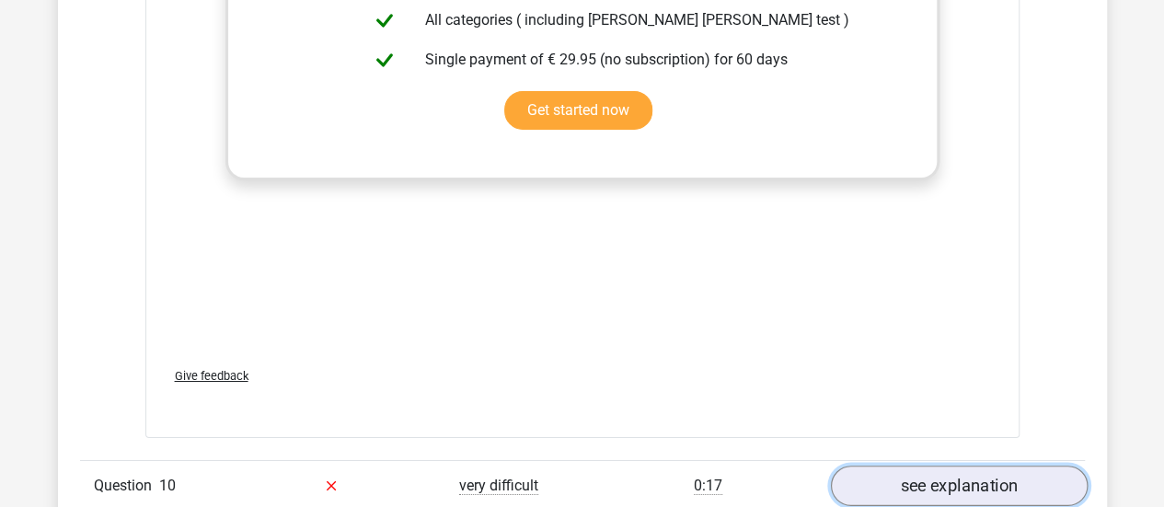
click at [940, 466] on link "see explanation" at bounding box center [958, 486] width 257 height 40
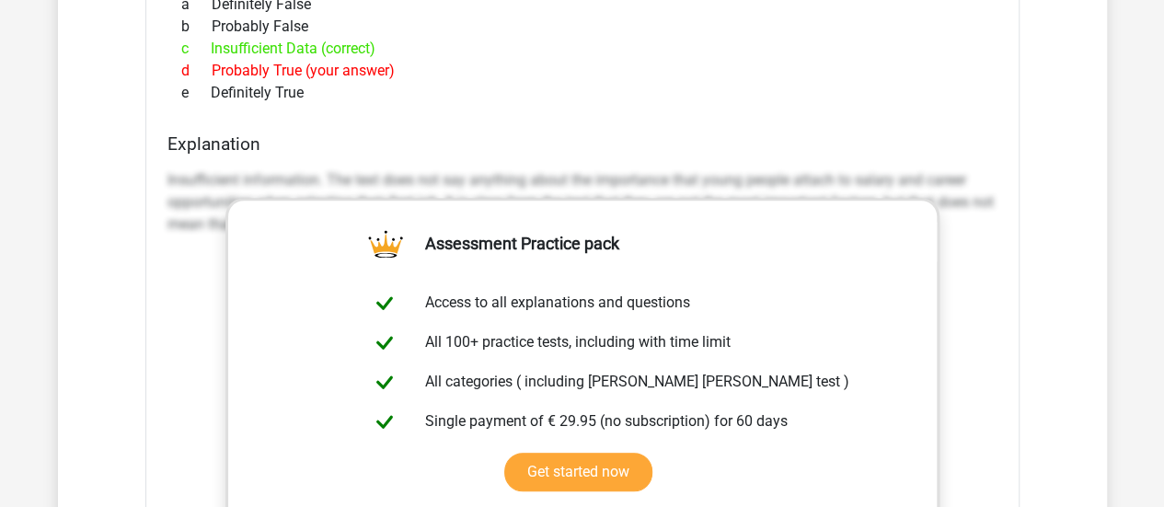
scroll to position [3988, 0]
